Goal: Book appointment/travel/reservation

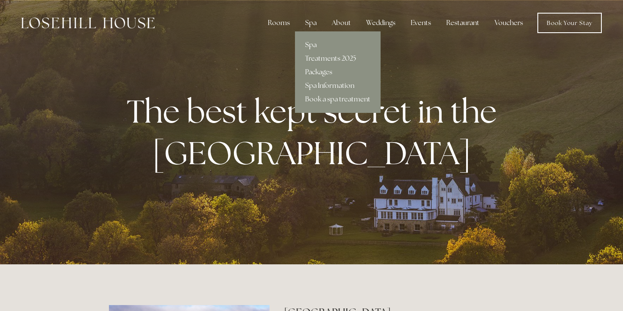
click at [317, 45] on link "Spa" at bounding box center [338, 45] width 86 height 14
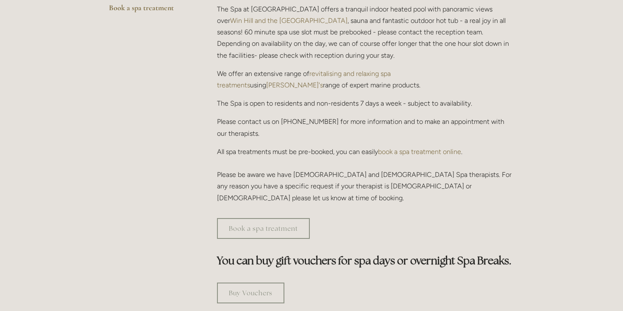
scroll to position [312, 0]
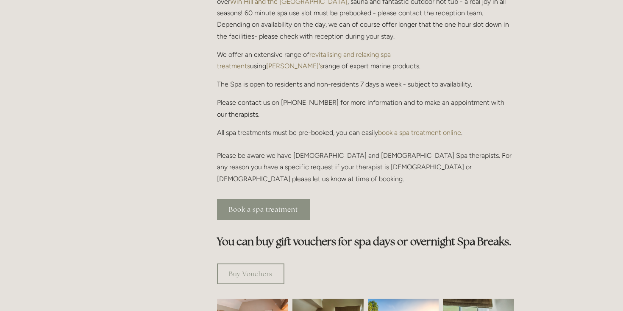
click at [291, 199] on link "Book a spa treatment" at bounding box center [263, 209] width 93 height 21
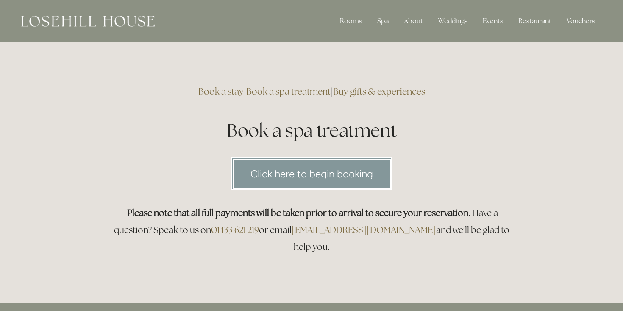
scroll to position [3, 0]
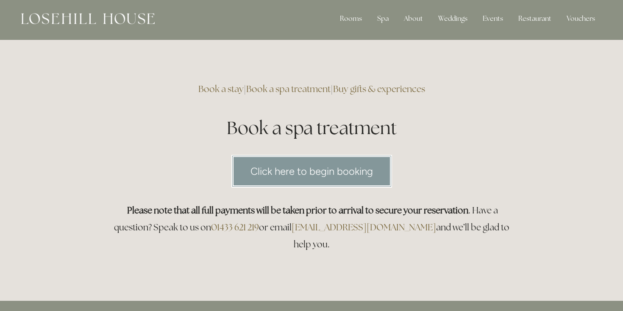
click at [346, 170] on link "Click here to begin booking" at bounding box center [312, 171] width 161 height 33
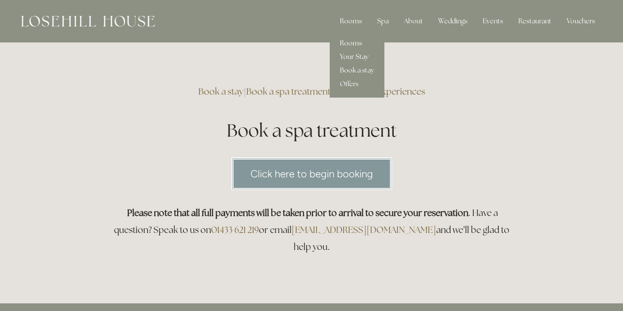
click at [353, 45] on link "Rooms" at bounding box center [357, 43] width 55 height 14
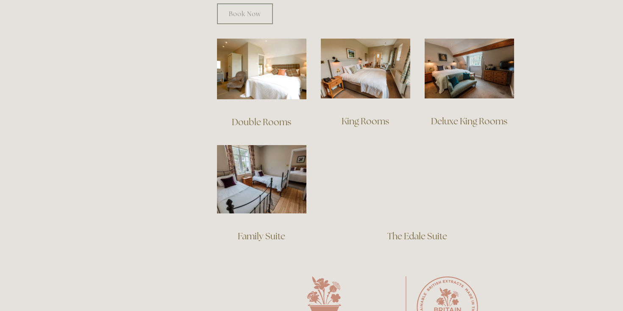
scroll to position [591, 0]
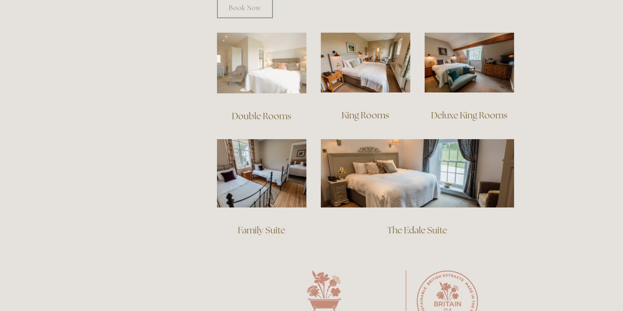
click at [271, 56] on img at bounding box center [261, 63] width 89 height 61
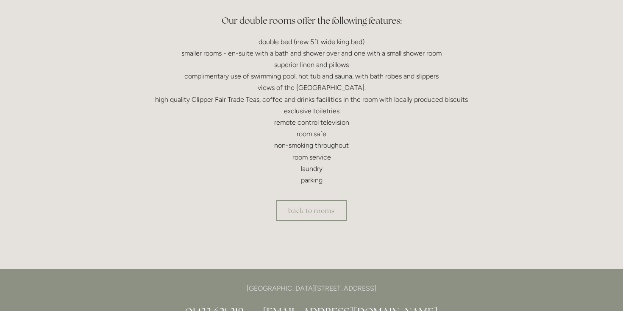
scroll to position [254, 0]
